Goal: Transaction & Acquisition: Purchase product/service

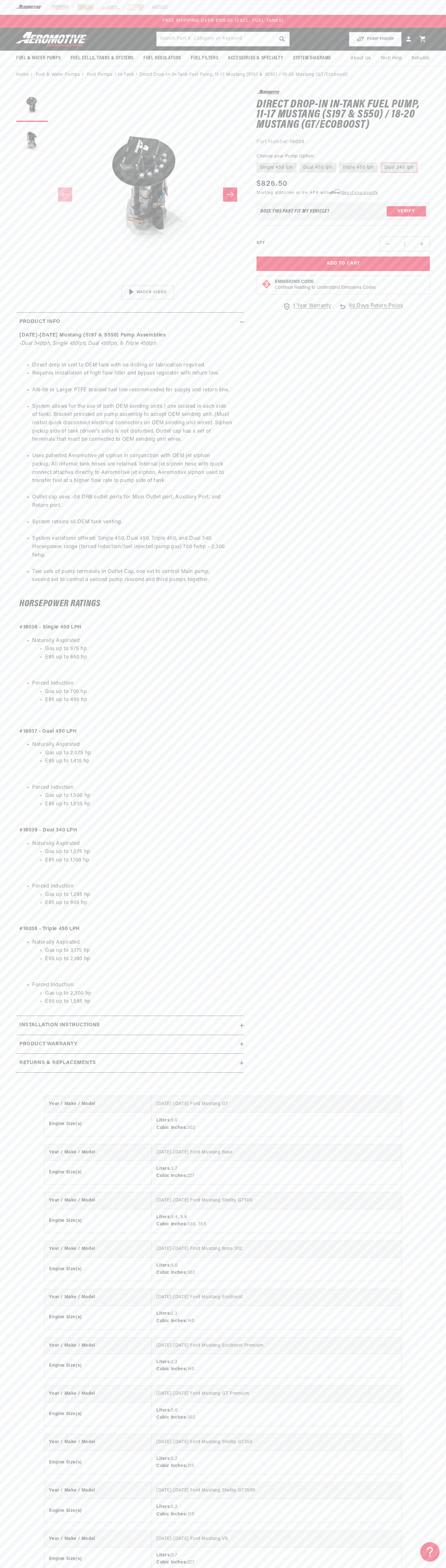
click at [387, 28] on div "FREE SHIPPING OVER $109.00 (EXCL. FUEL TANKS)" at bounding box center [223, 21] width 446 height 13
click at [423, 216] on button "Verify" at bounding box center [407, 211] width 40 height 10
click at [383, 1563] on html "Skip to content Your cart Your cart is empty Loading... You may also like Subto…" at bounding box center [223, 784] width 446 height 1568
click at [6, 1253] on div "Year / Make / Model 2011-2016 Ford Mustang GT Engine Size(s) Liters: 5.0 Cubic …" at bounding box center [223, 1363] width 446 height 561
